Goal: Task Accomplishment & Management: Manage account settings

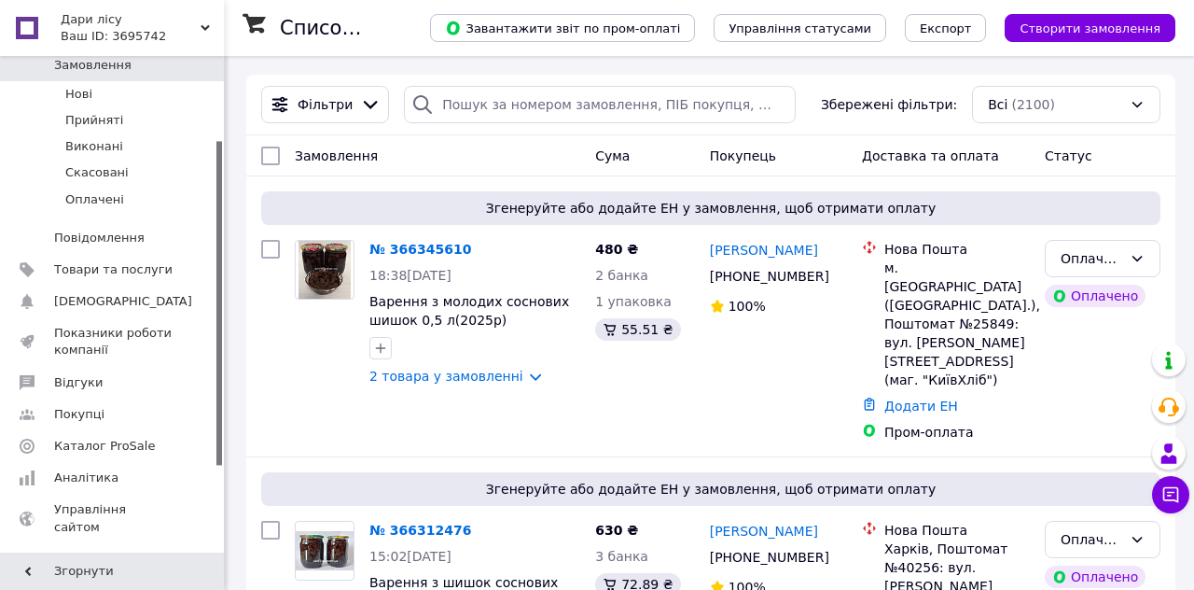
scroll to position [147, 0]
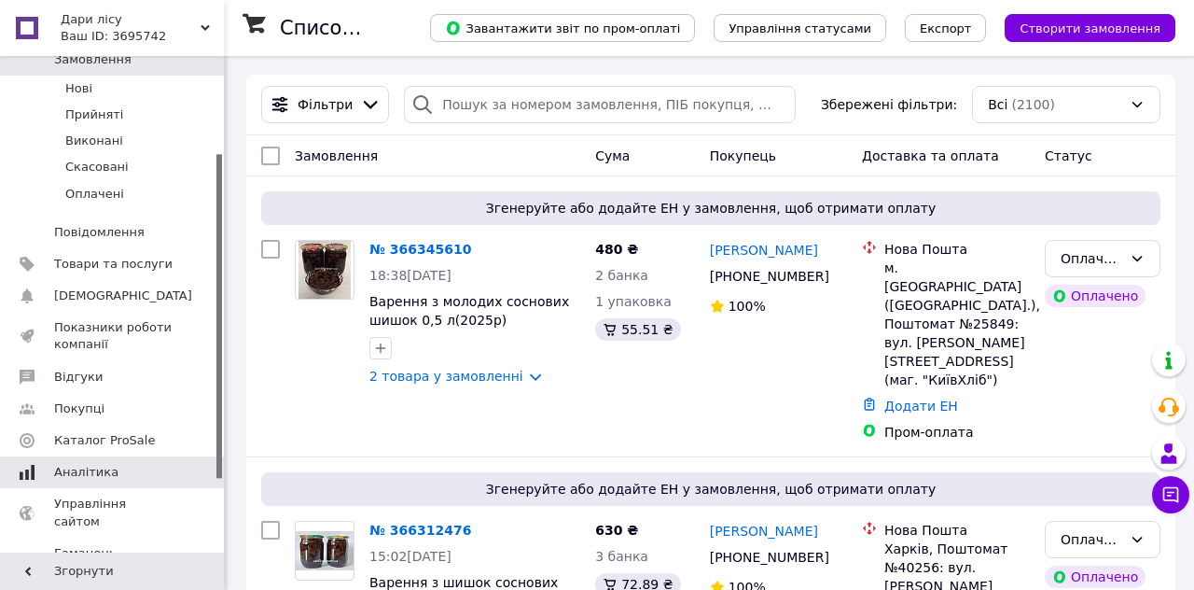
click at [84, 474] on span "Аналітика" at bounding box center [86, 472] width 64 height 17
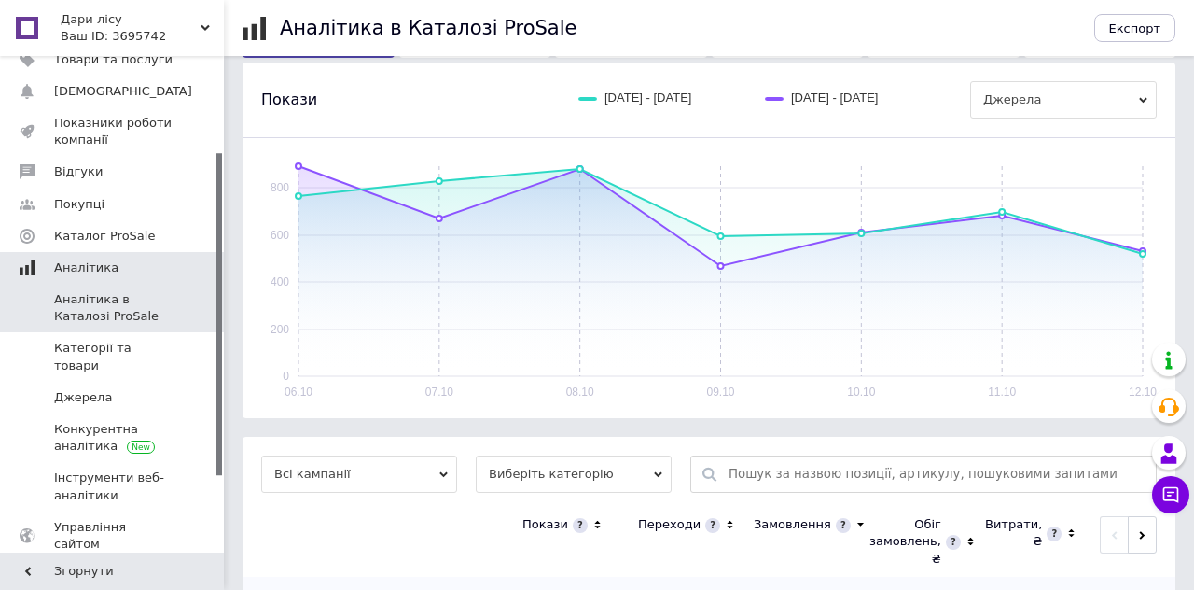
scroll to position [343, 0]
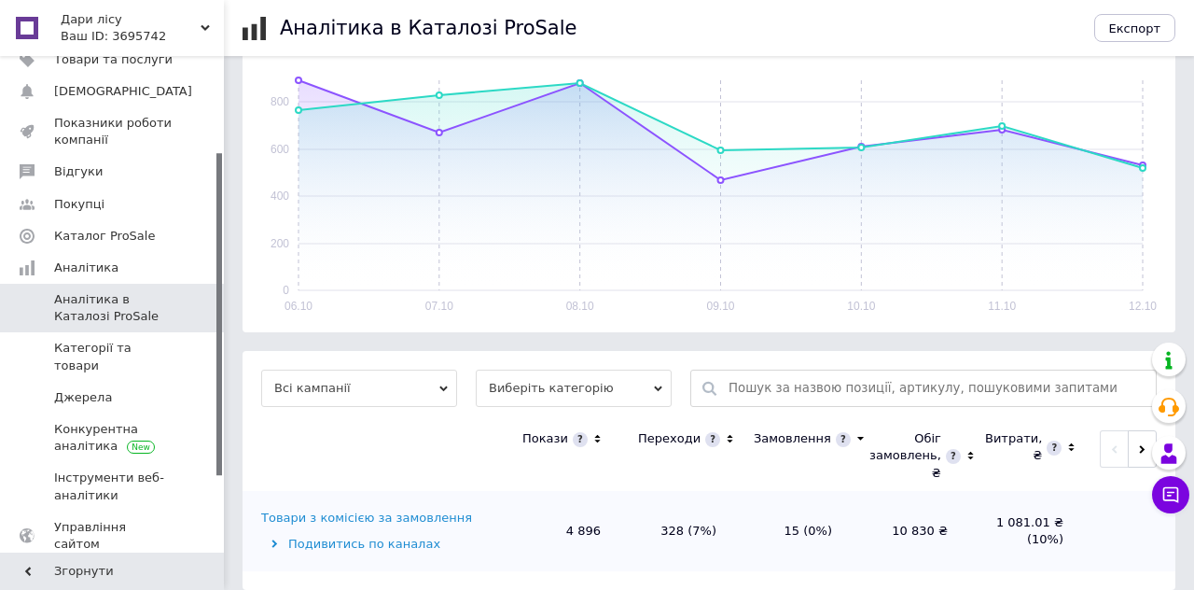
click at [545, 369] on span "Виберіть категорію" at bounding box center [574, 387] width 196 height 37
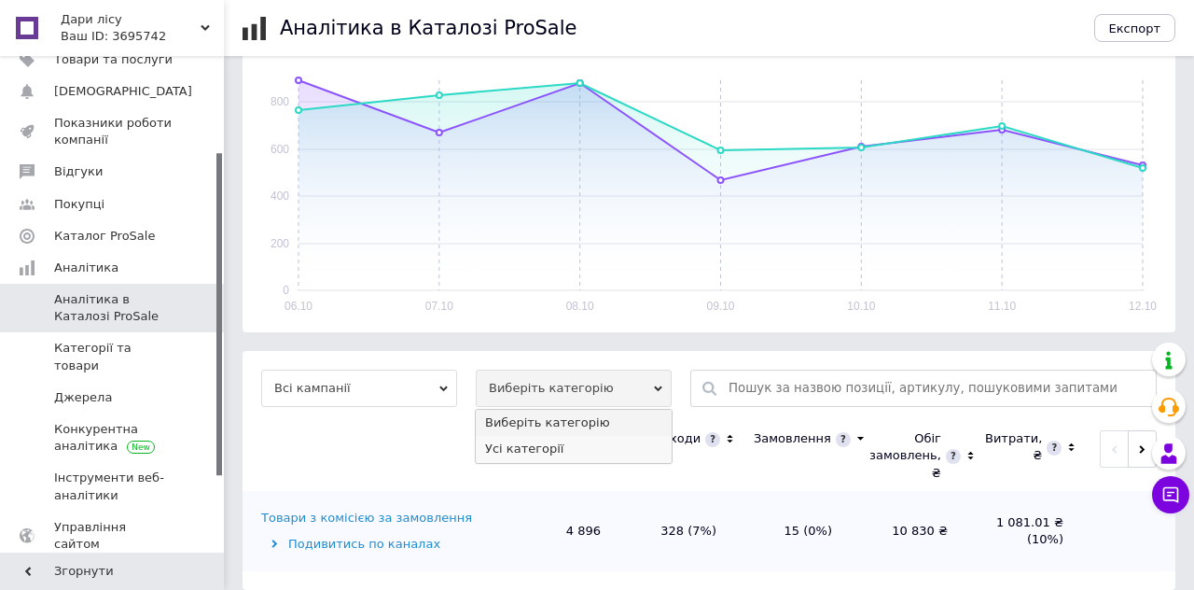
click at [545, 436] on li "Усі категорії" at bounding box center [574, 449] width 196 height 26
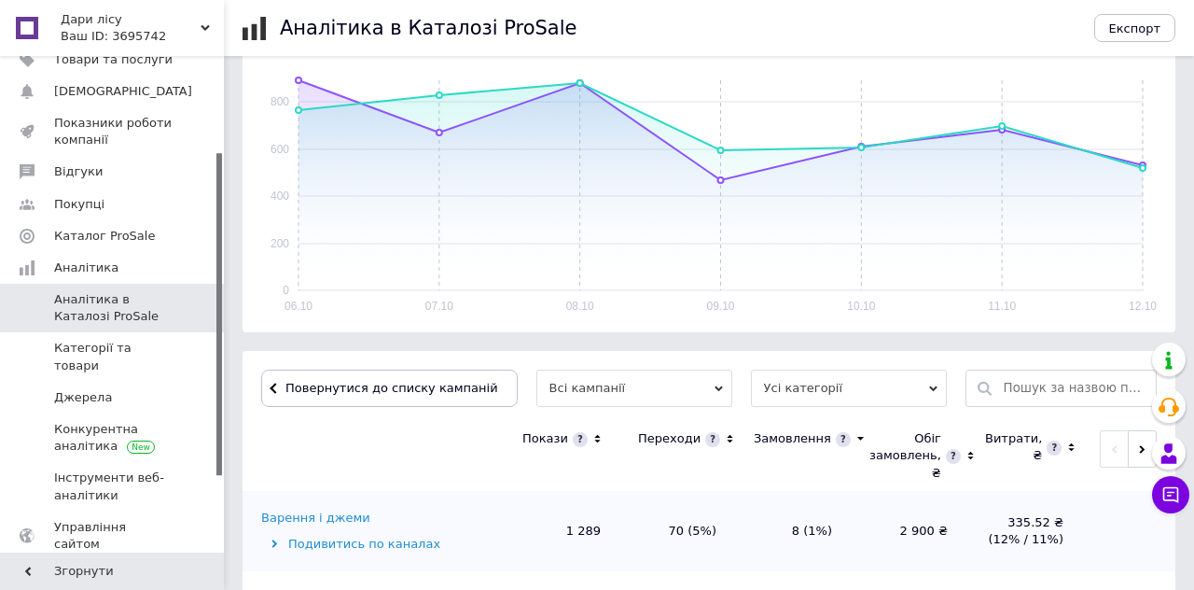
scroll to position [345, 0]
click at [291, 588] on div "Гриби" at bounding box center [280, 596] width 38 height 17
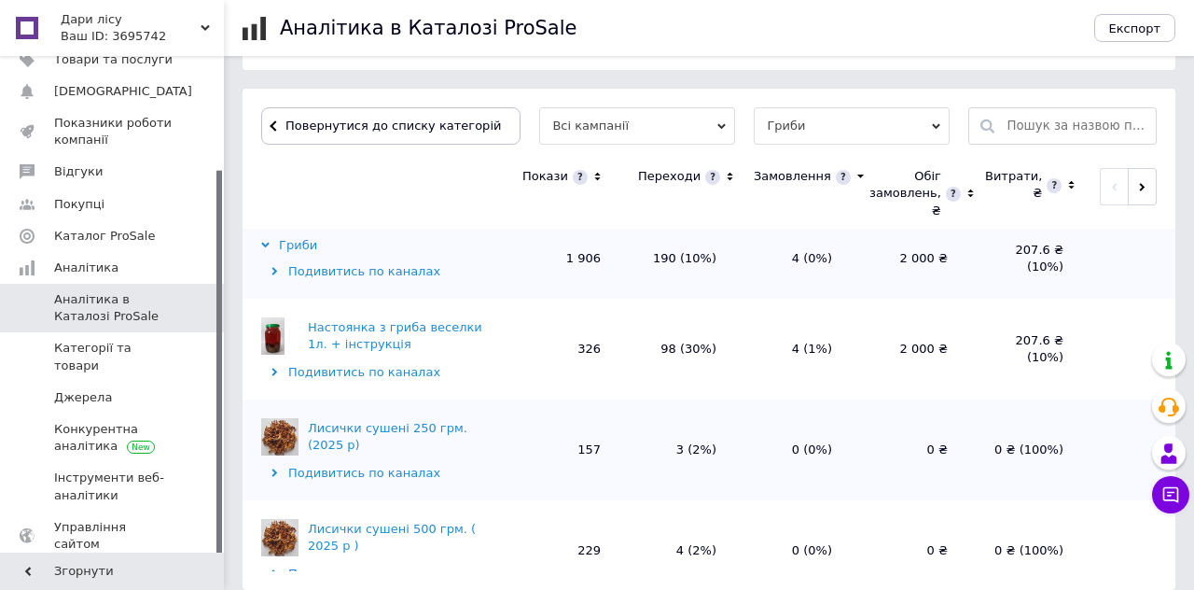
scroll to position [0, 0]
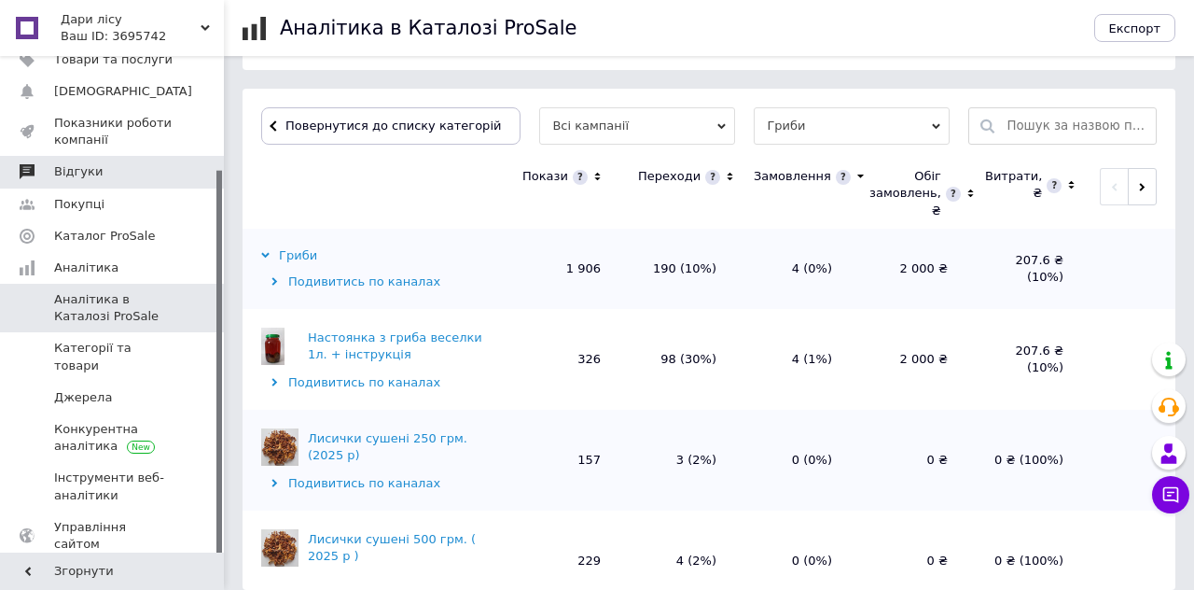
click at [211, 180] on link "Відгуки" at bounding box center [115, 172] width 230 height 32
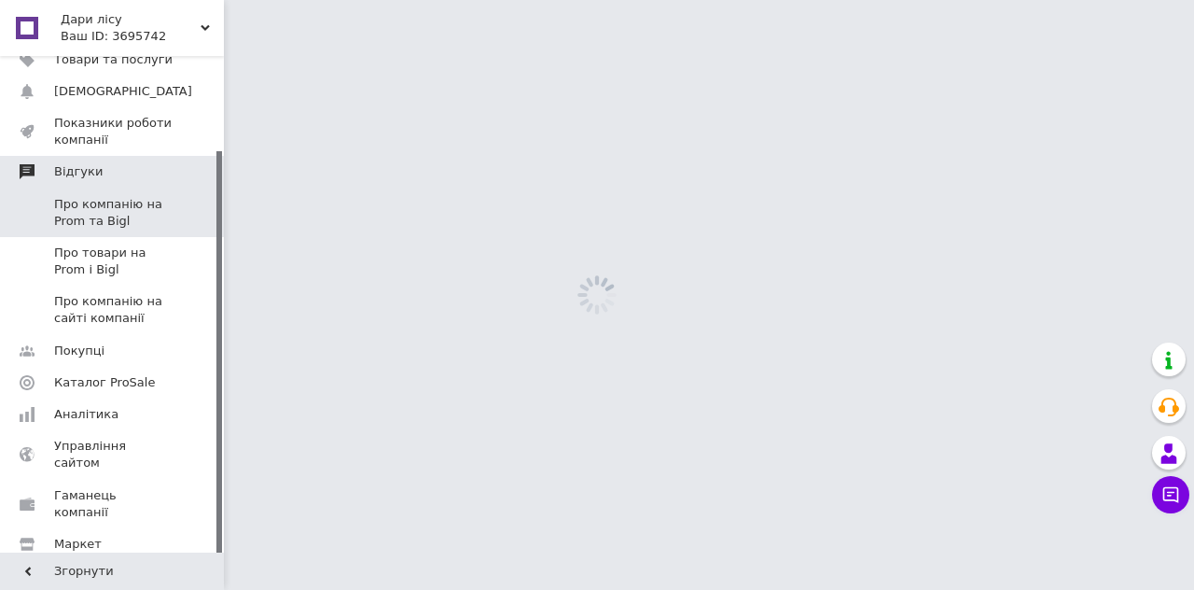
scroll to position [112, 0]
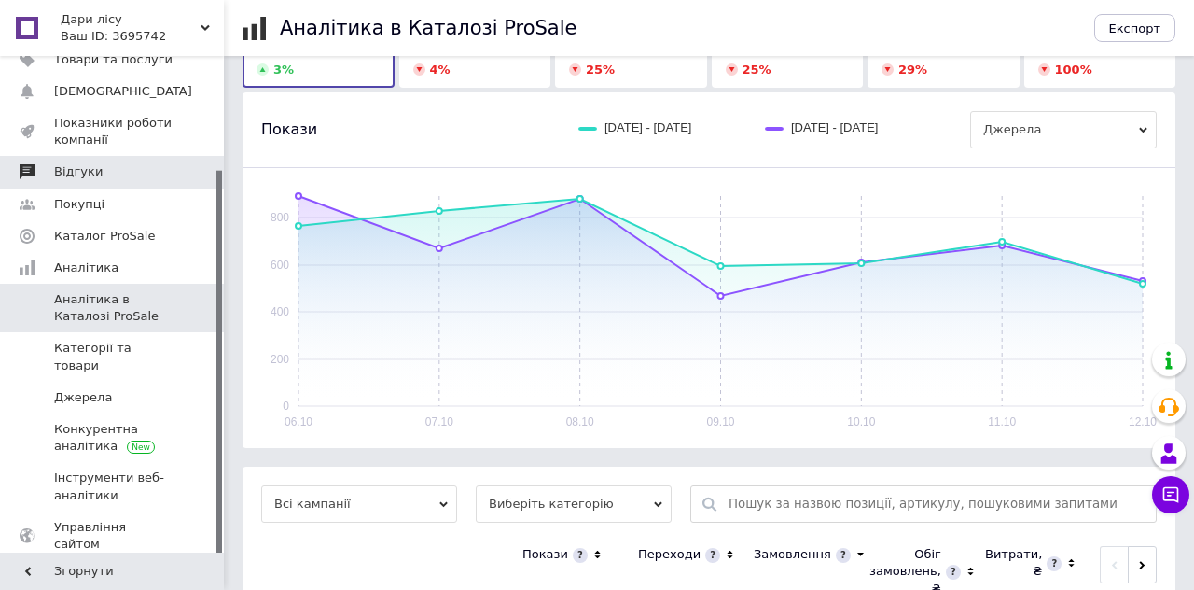
scroll to position [254, 0]
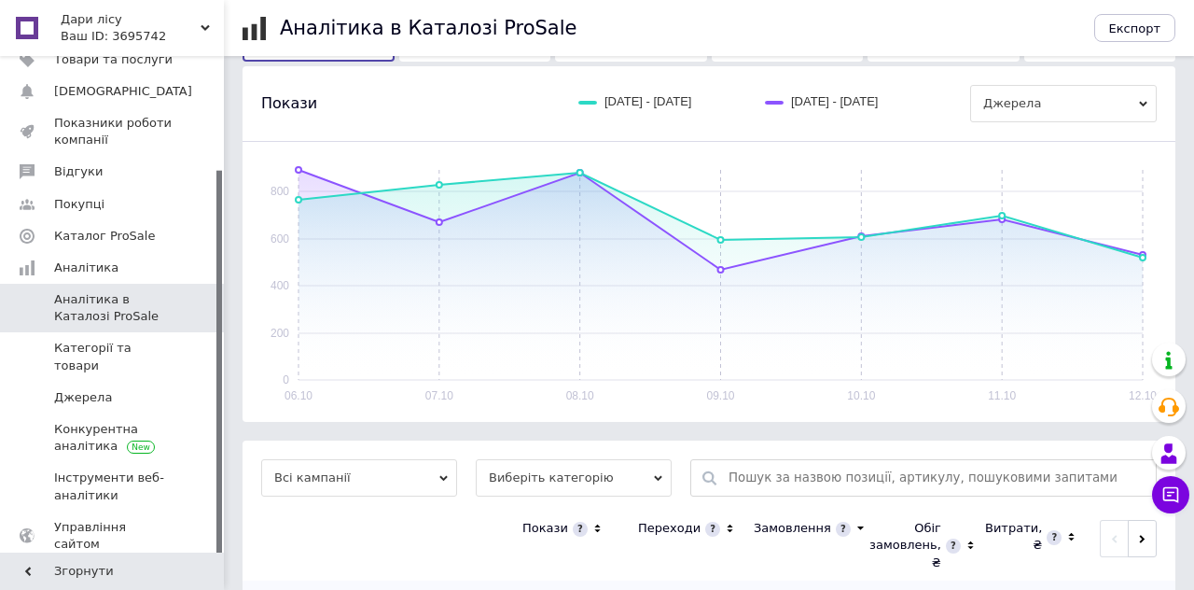
click at [350, 459] on span "Всі кампанії" at bounding box center [359, 477] width 196 height 37
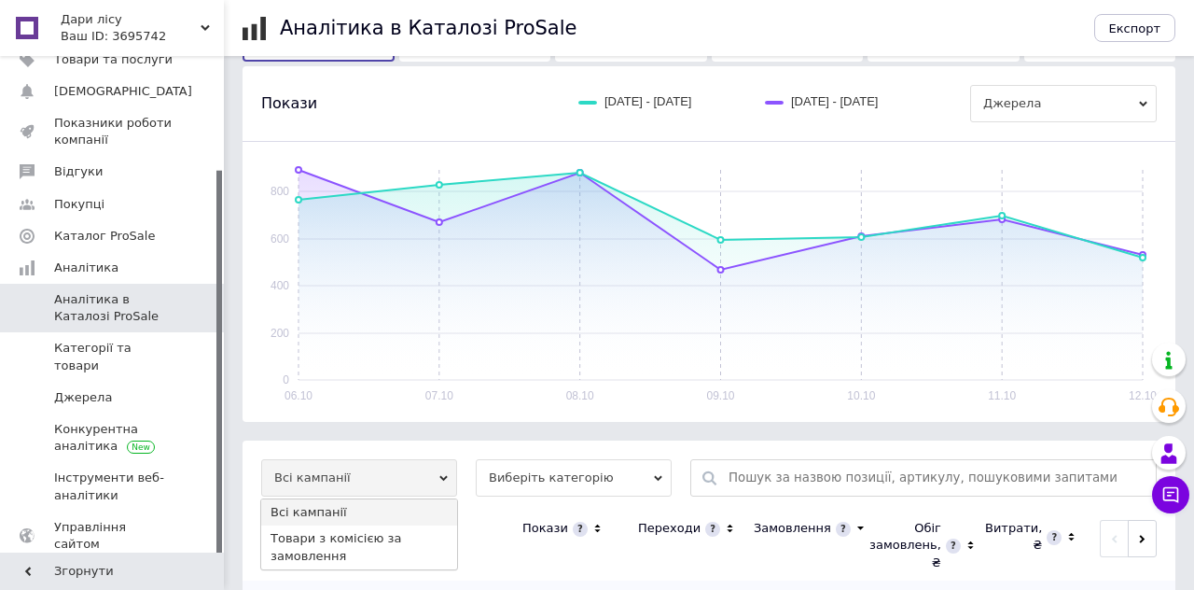
click at [584, 465] on span "Виберіть категорію" at bounding box center [574, 477] width 196 height 37
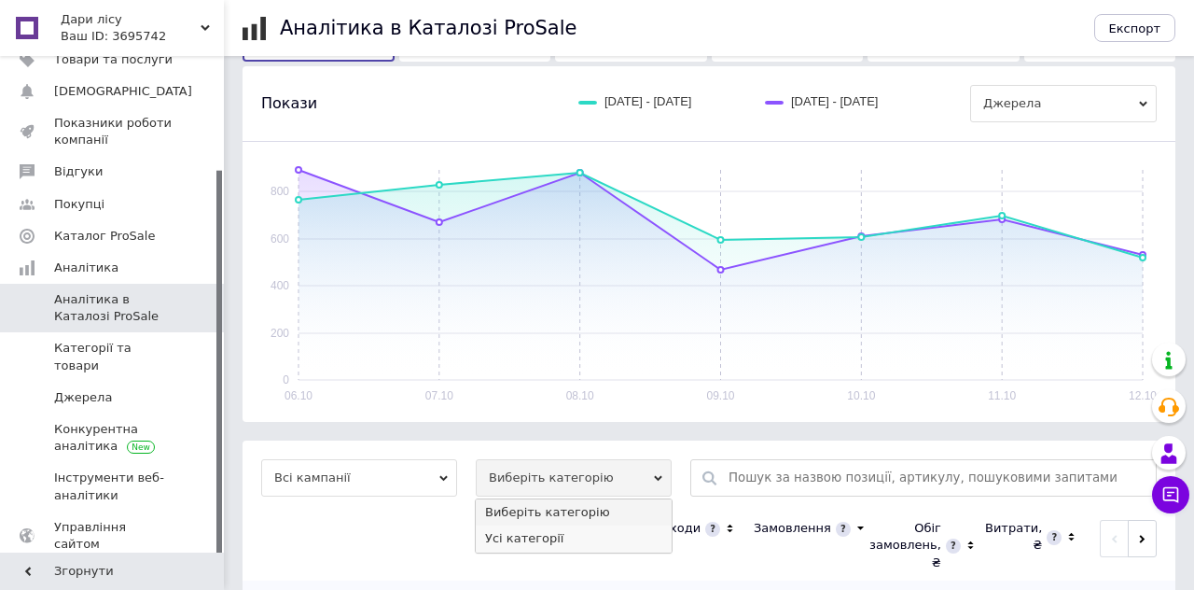
click at [545, 525] on li "Усі категорії" at bounding box center [574, 538] width 196 height 26
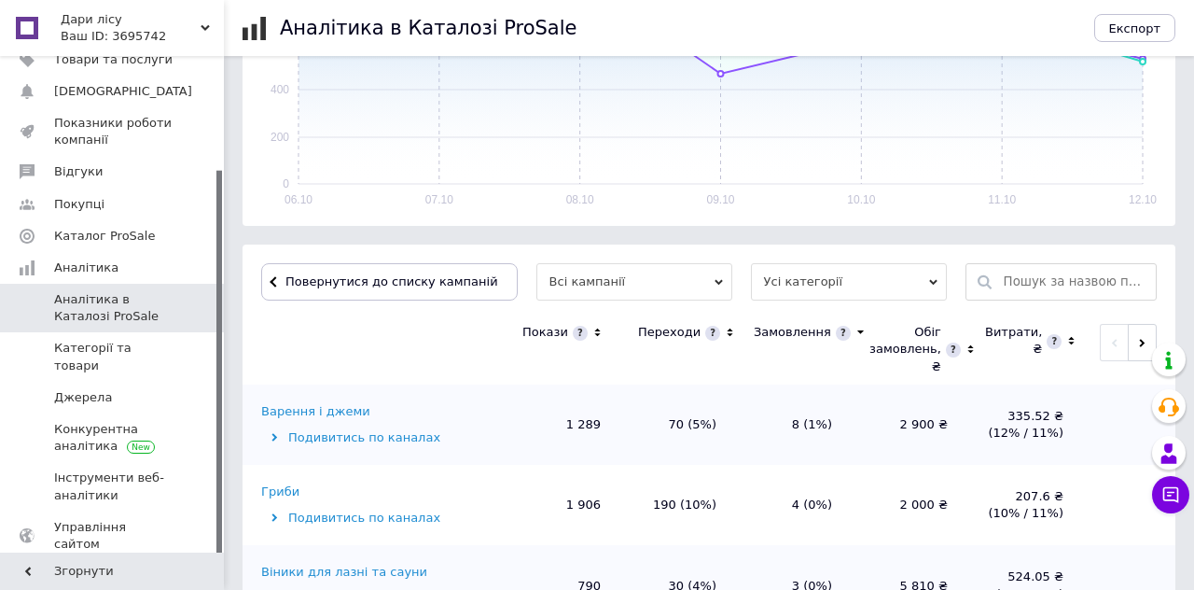
scroll to position [450, 0]
click at [329, 403] on div "Варення і джеми" at bounding box center [315, 411] width 109 height 17
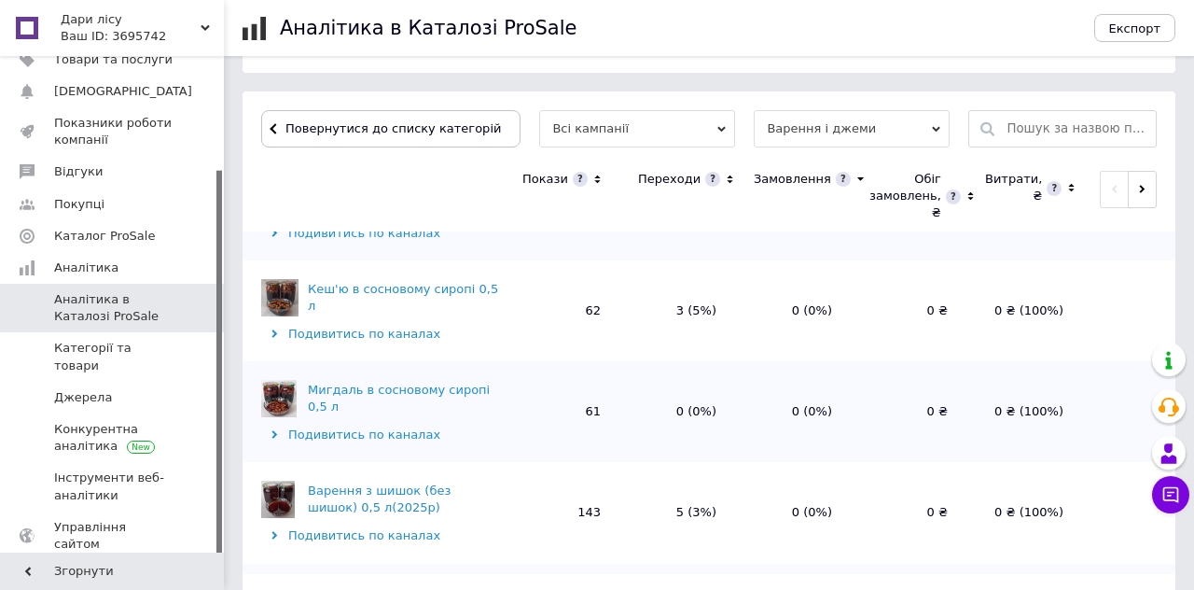
scroll to position [606, 0]
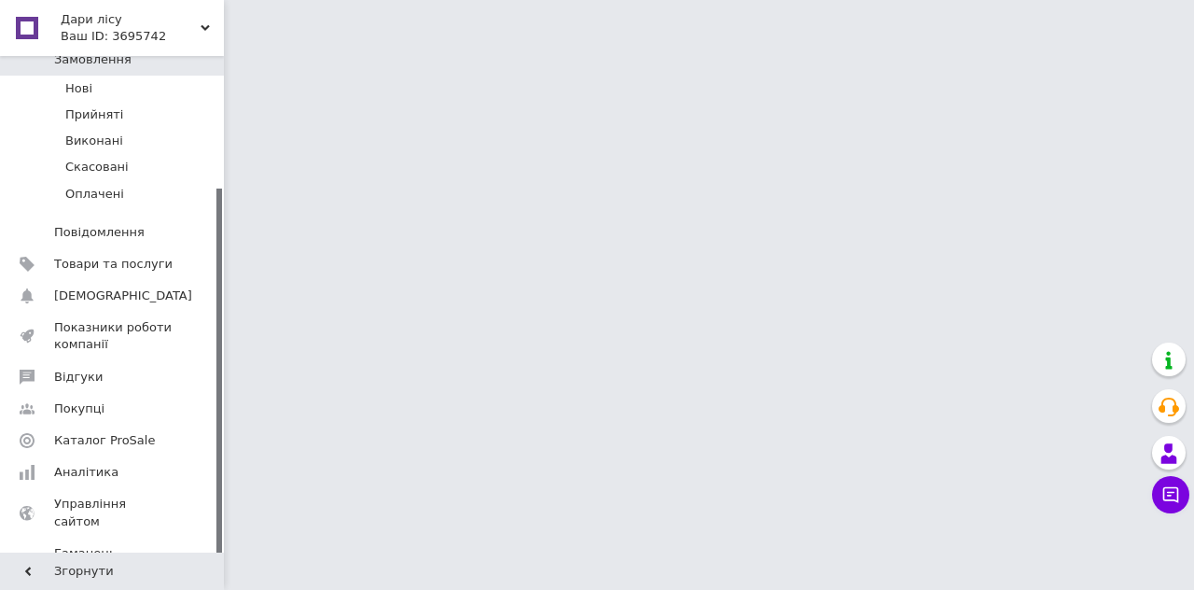
scroll to position [170, 0]
